Goal: Find specific page/section: Find specific page/section

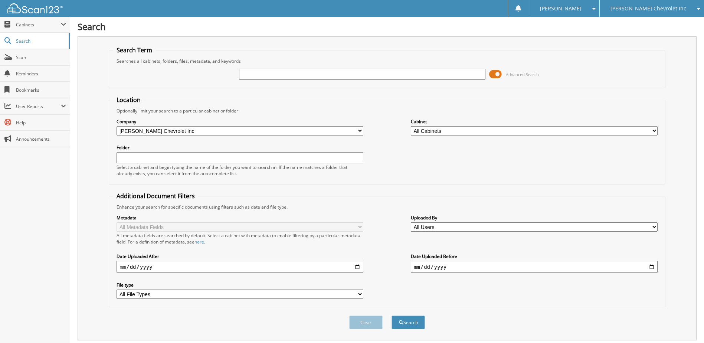
click at [256, 74] on input "text" at bounding box center [362, 74] width 247 height 11
type input "208315"
click at [391, 315] on button "Search" at bounding box center [407, 322] width 33 height 14
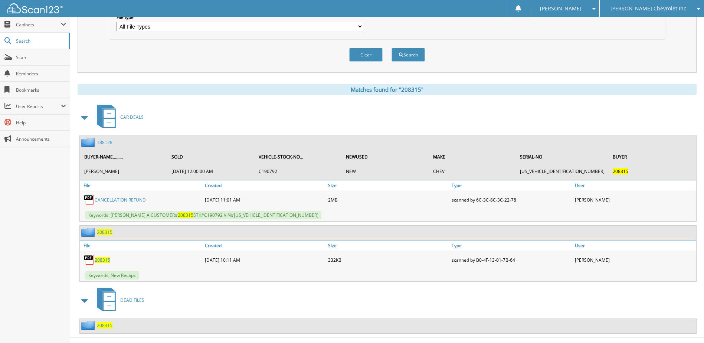
scroll to position [281, 0]
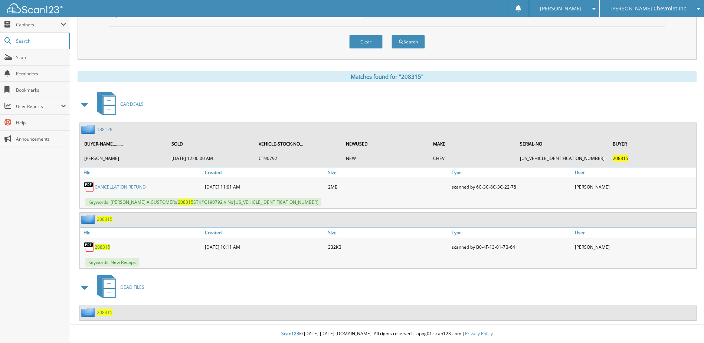
click at [107, 129] on link "188128" at bounding box center [105, 129] width 16 height 6
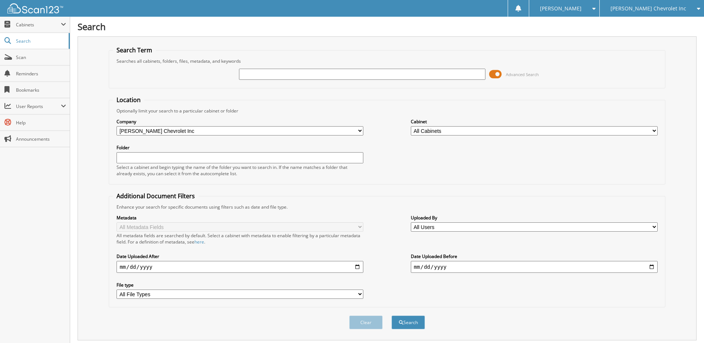
click at [273, 72] on input "text" at bounding box center [362, 74] width 247 height 11
type input "NGICABI"
click at [391, 315] on button "Search" at bounding box center [407, 322] width 33 height 14
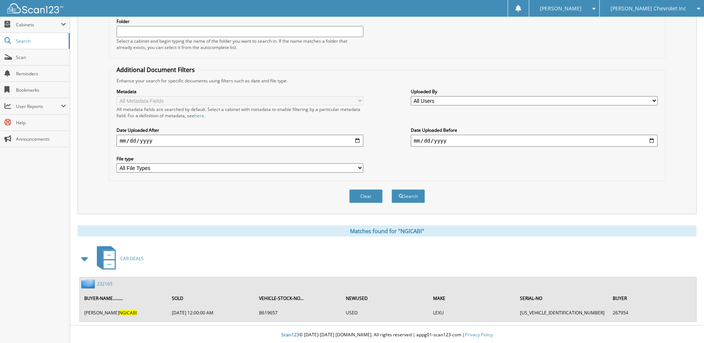
scroll to position [128, 0]
drag, startPoint x: 105, startPoint y: 285, endPoint x: 140, endPoint y: 289, distance: 35.5
click at [105, 285] on link "232165" at bounding box center [105, 282] width 16 height 6
